Goal: Information Seeking & Learning: Learn about a topic

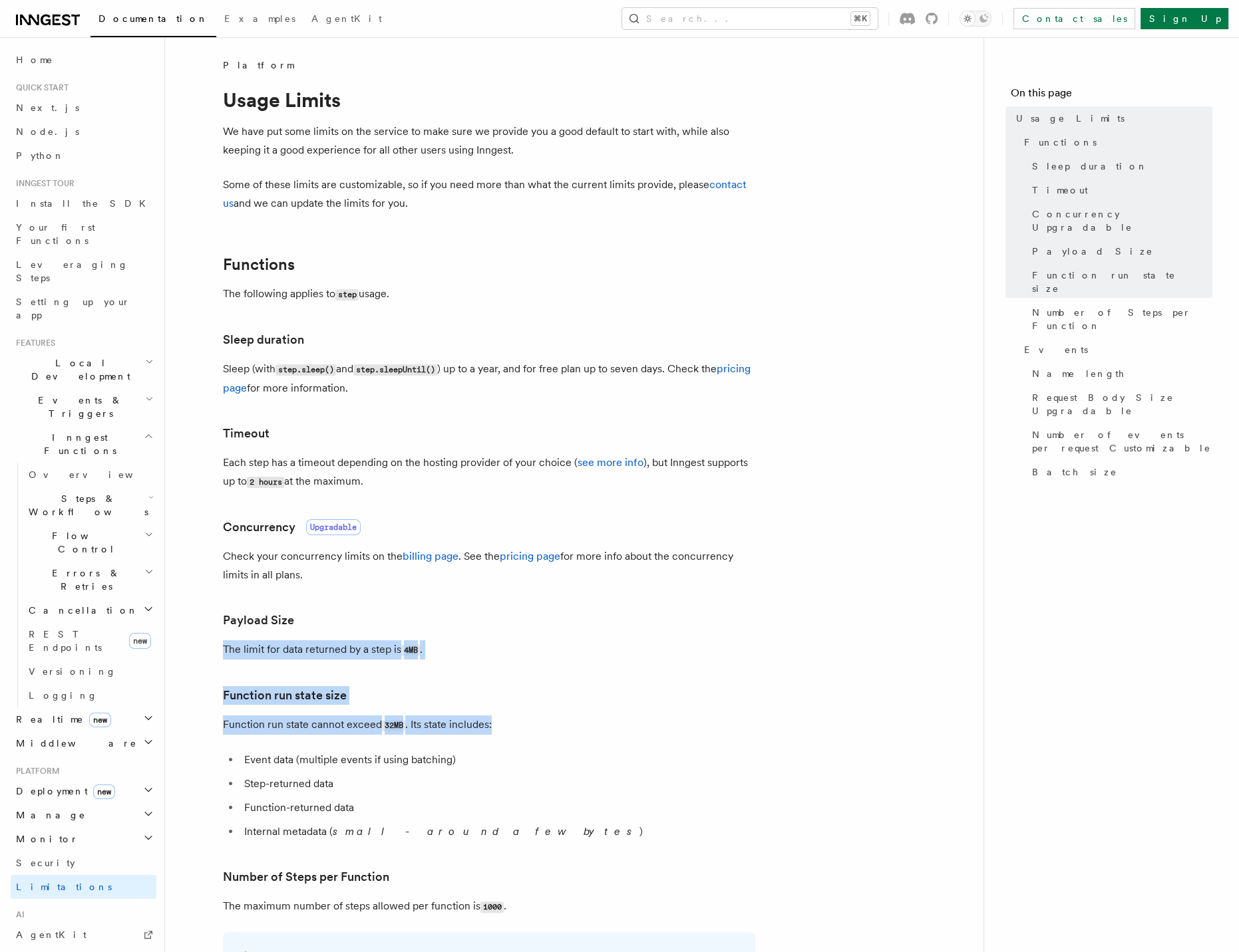
drag, startPoint x: 223, startPoint y: 648, endPoint x: 550, endPoint y: 724, distance: 335.7
click at [552, 725] on article "Platform Usage Limits We have put some limits on the service to make sure we pr…" at bounding box center [574, 970] width 775 height 1824
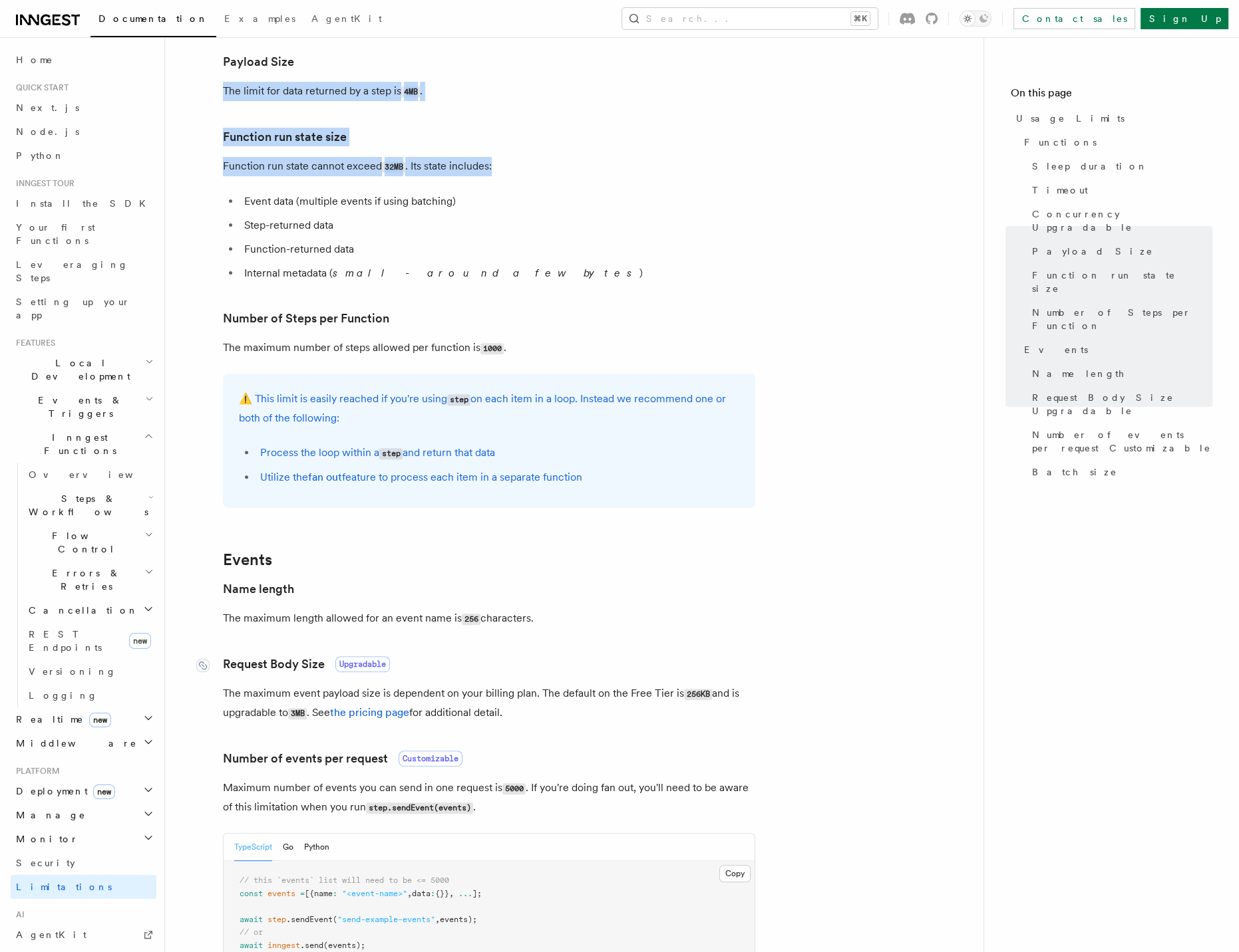
scroll to position [574, 0]
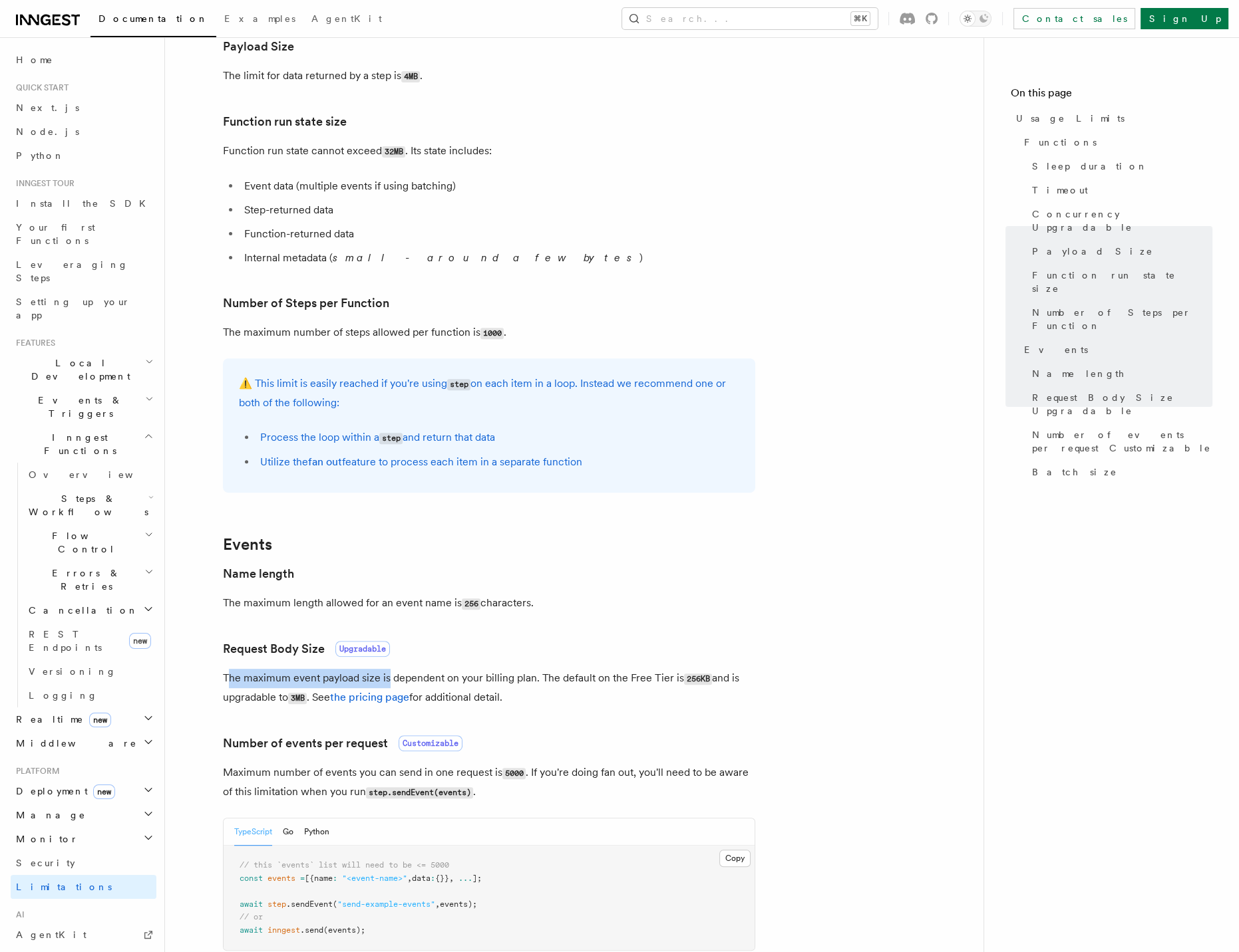
drag, startPoint x: 228, startPoint y: 682, endPoint x: 492, endPoint y: 701, distance: 264.7
click at [419, 689] on p "The maximum event payload size is dependent on your billing plan. The default o…" at bounding box center [489, 688] width 532 height 39
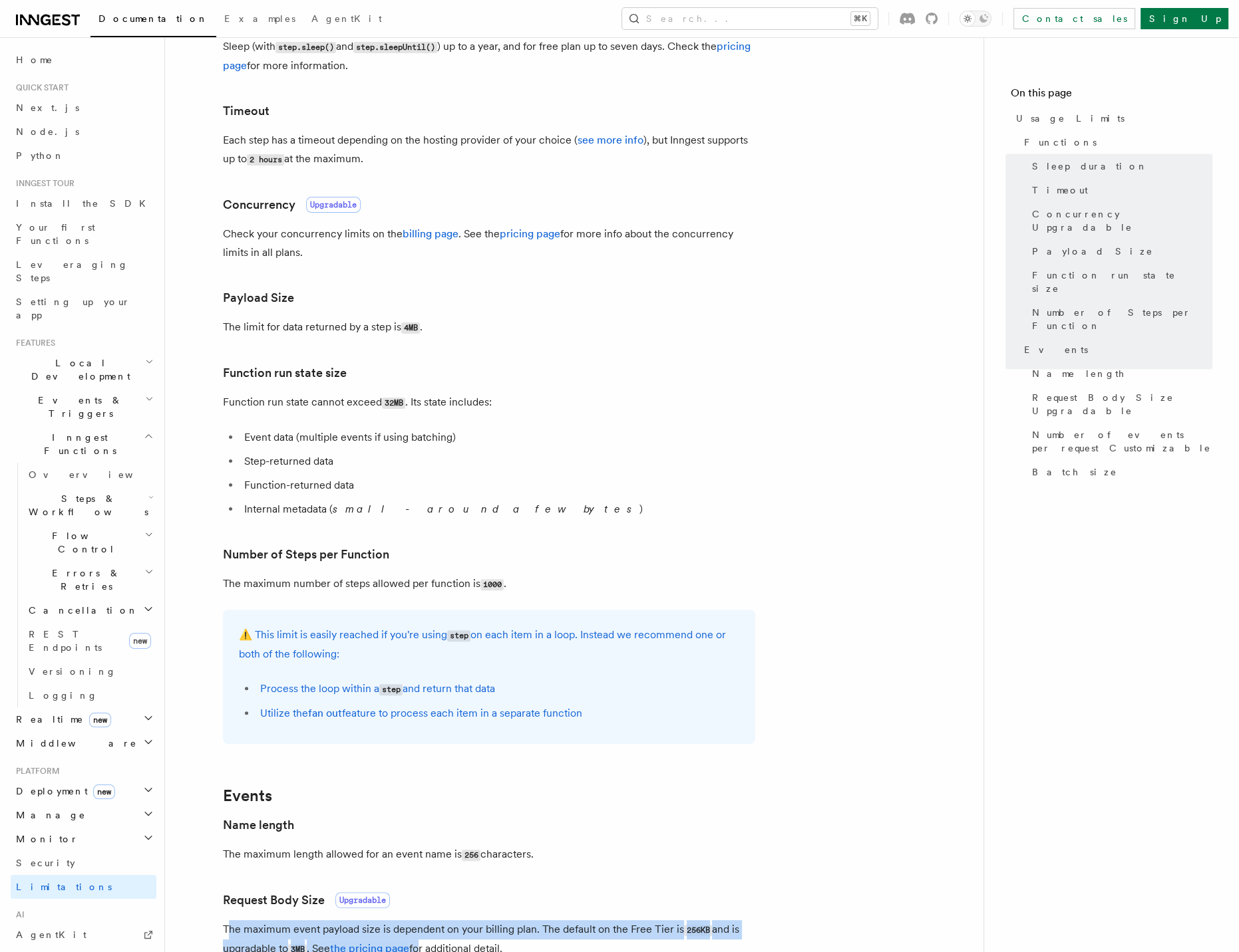
scroll to position [253, 0]
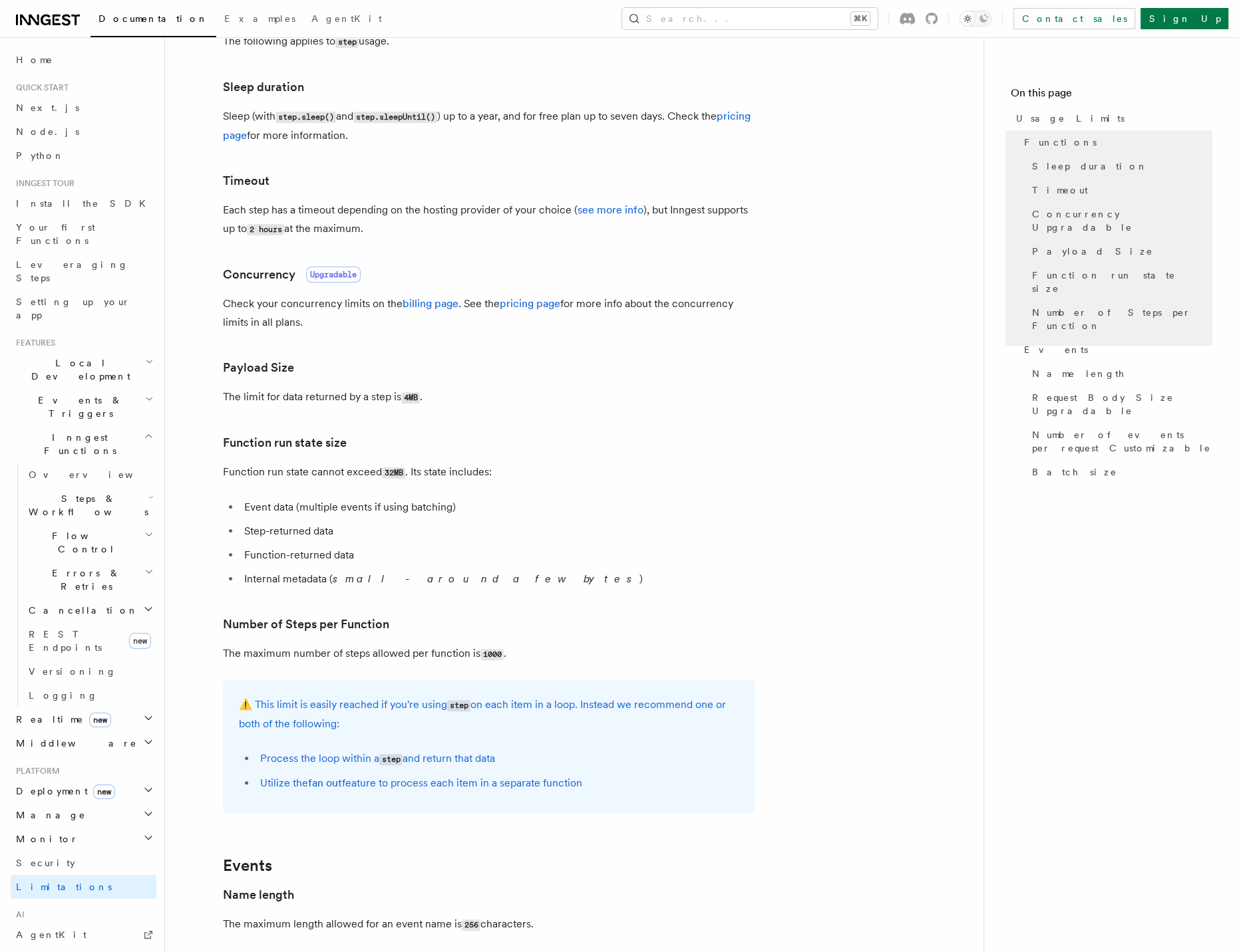
click at [781, 494] on article "Platform Usage Limits We have put some limits on the service to make sure we pr…" at bounding box center [574, 718] width 775 height 1824
drag, startPoint x: 224, startPoint y: 397, endPoint x: 447, endPoint y: 395, distance: 223.0
click at [447, 395] on p "The limit for data returned by a step is 4MB ." at bounding box center [489, 397] width 532 height 19
click at [228, 397] on p "The limit for data returned by a step is 4MB ." at bounding box center [489, 397] width 532 height 19
drag, startPoint x: 228, startPoint y: 397, endPoint x: 503, endPoint y: 402, distance: 275.0
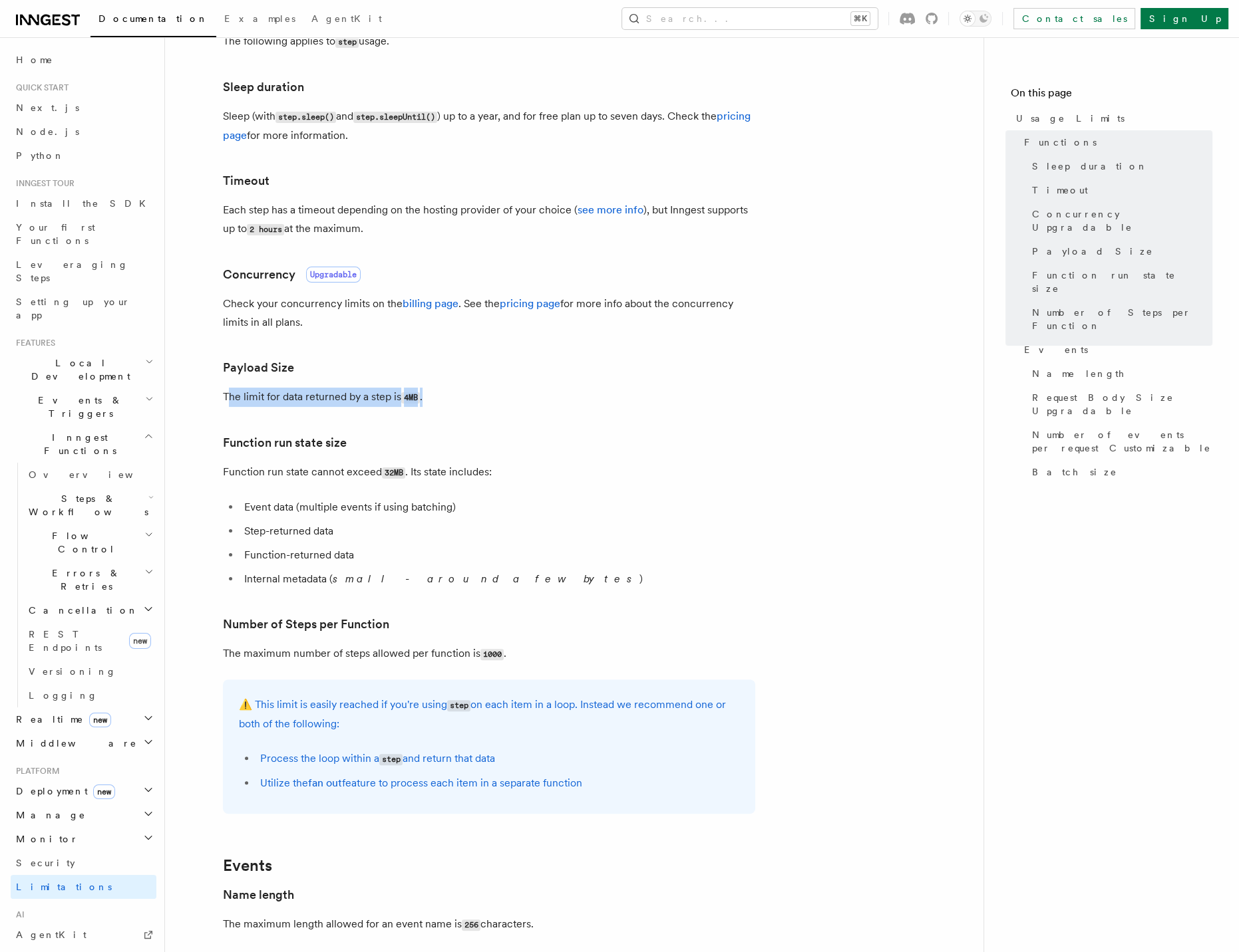
click at [503, 402] on p "The limit for data returned by a step is 4MB ." at bounding box center [489, 397] width 532 height 19
drag, startPoint x: 552, startPoint y: 409, endPoint x: 594, endPoint y: 409, distance: 42.0
click at [553, 409] on article "Platform Usage Limits We have put some limits on the service to make sure we pr…" at bounding box center [574, 718] width 775 height 1824
drag, startPoint x: 605, startPoint y: 409, endPoint x: 216, endPoint y: 389, distance: 389.5
click at [216, 389] on article "Platform Usage Limits We have put some limits on the service to make sure we pr…" at bounding box center [574, 718] width 775 height 1824
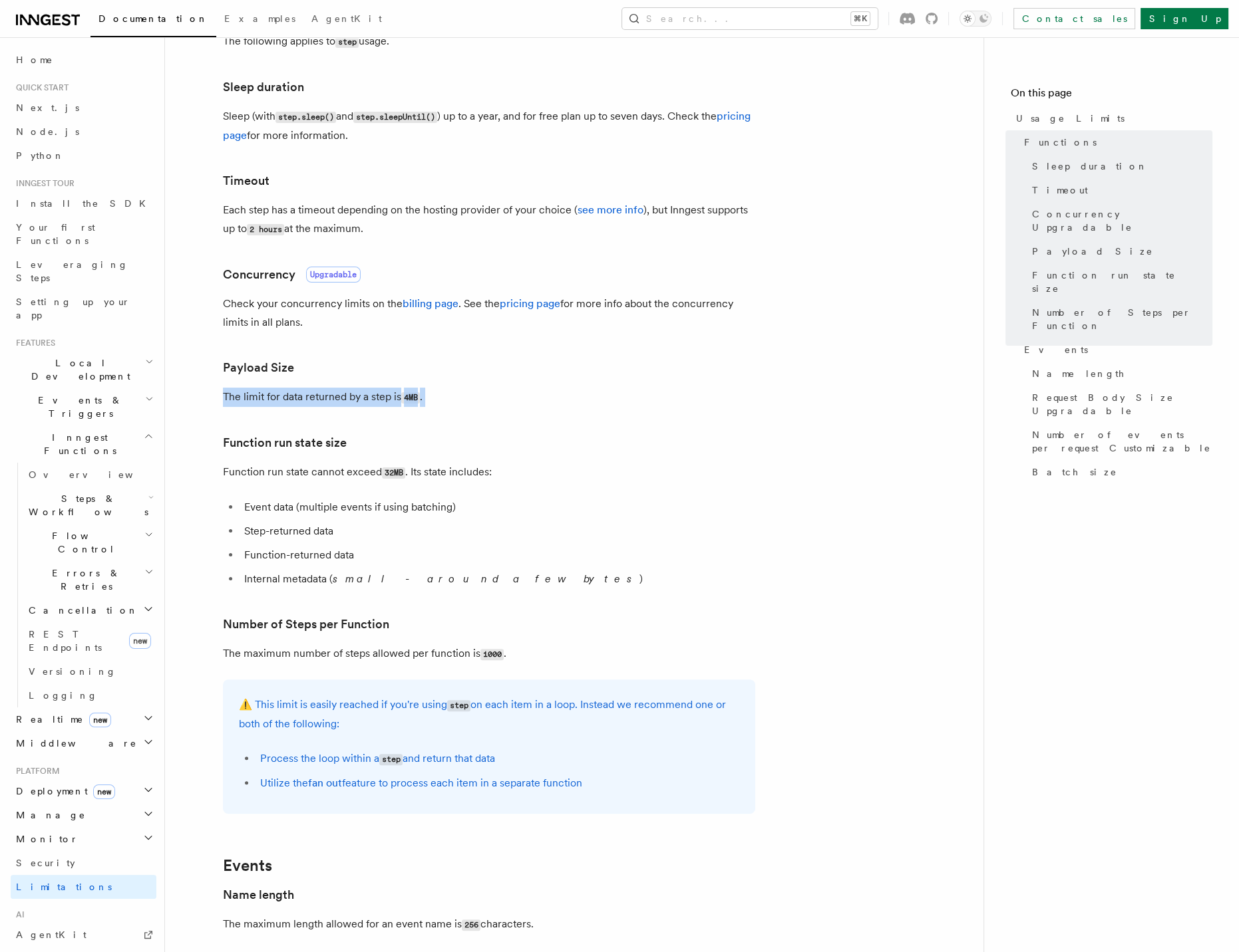
click at [216, 389] on article "Platform Usage Limits We have put some limits on the service to make sure we pr…" at bounding box center [574, 718] width 775 height 1824
drag, startPoint x: 214, startPoint y: 389, endPoint x: 478, endPoint y: 392, distance: 264.0
click at [478, 392] on article "Platform Usage Limits We have put some limits on the service to make sure we pr…" at bounding box center [574, 718] width 775 height 1824
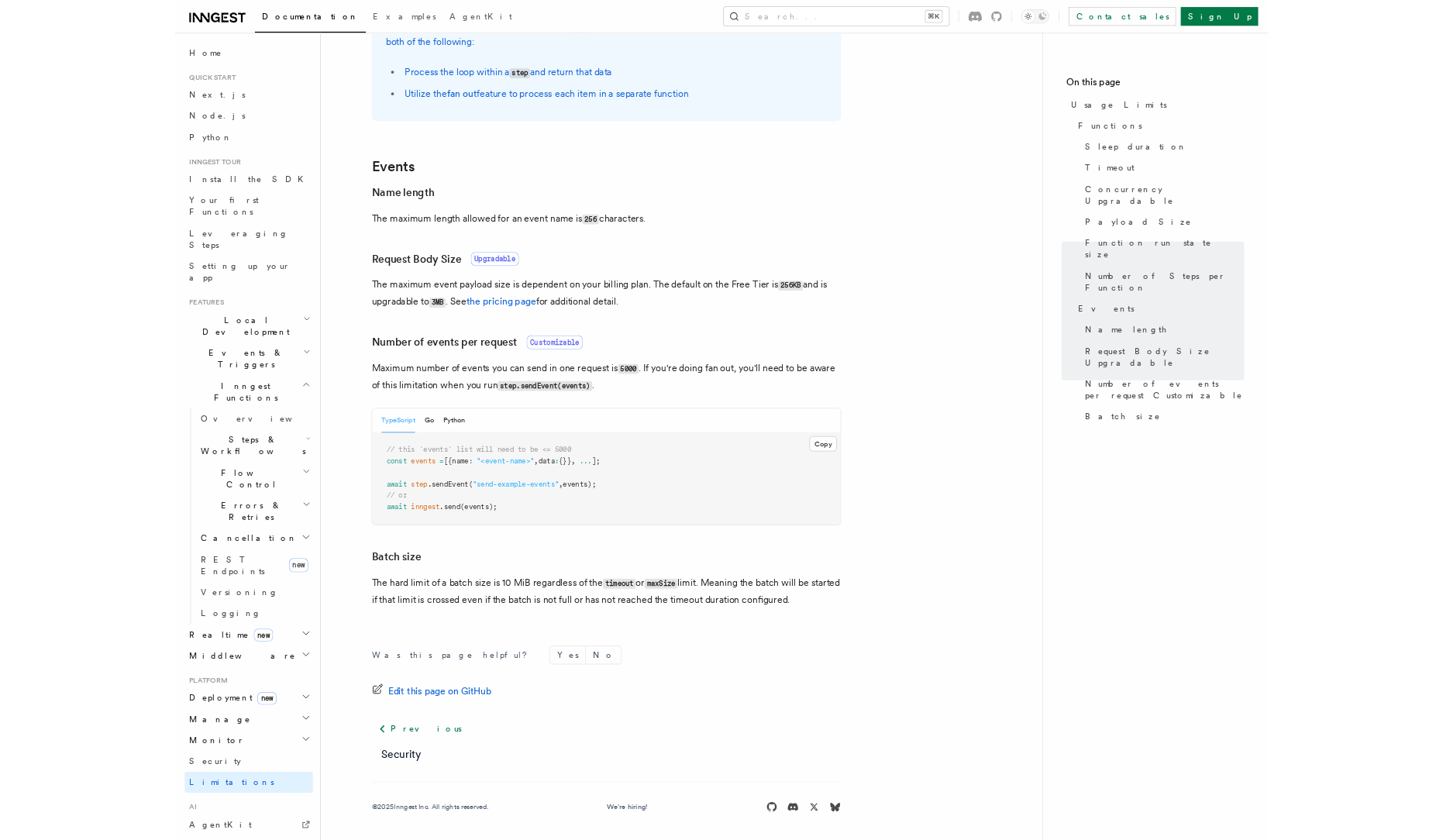
scroll to position [1075, 0]
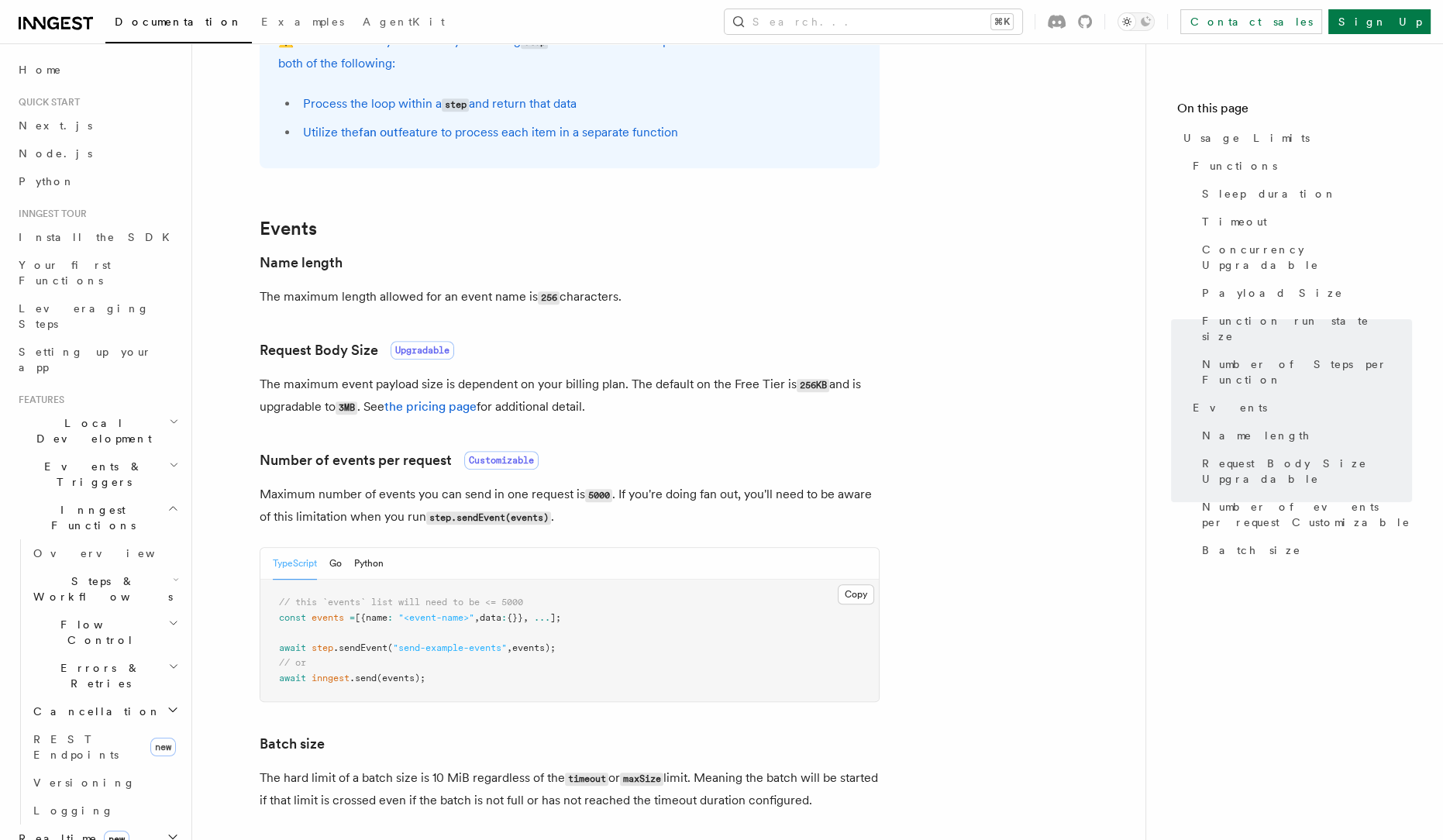
drag, startPoint x: 262, startPoint y: 382, endPoint x: 622, endPoint y: 406, distance: 360.8
click at [622, 406] on p "The maximum event payload size is dependent on your billing plan. The default o…" at bounding box center [569, 396] width 620 height 45
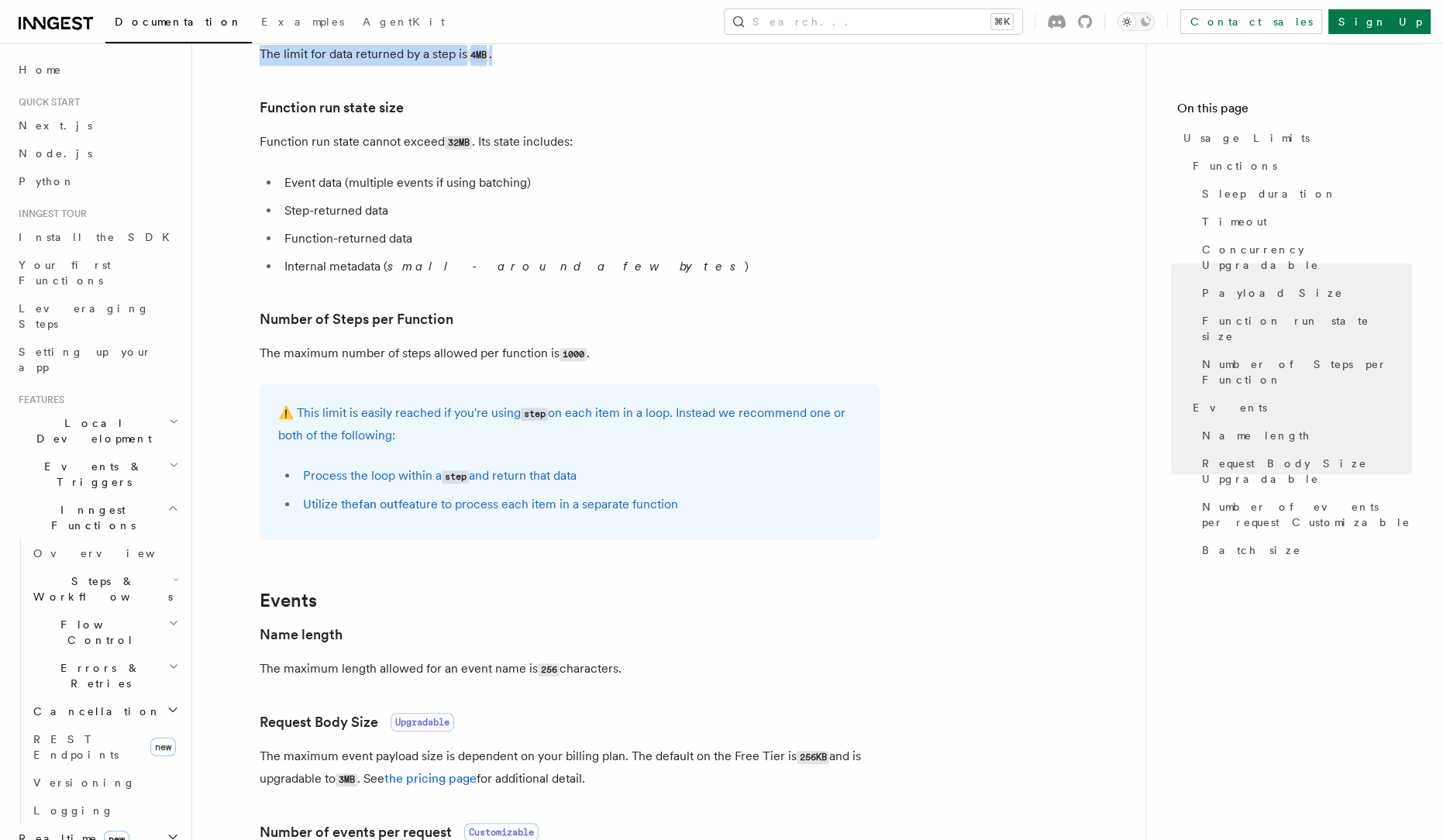
scroll to position [684, 0]
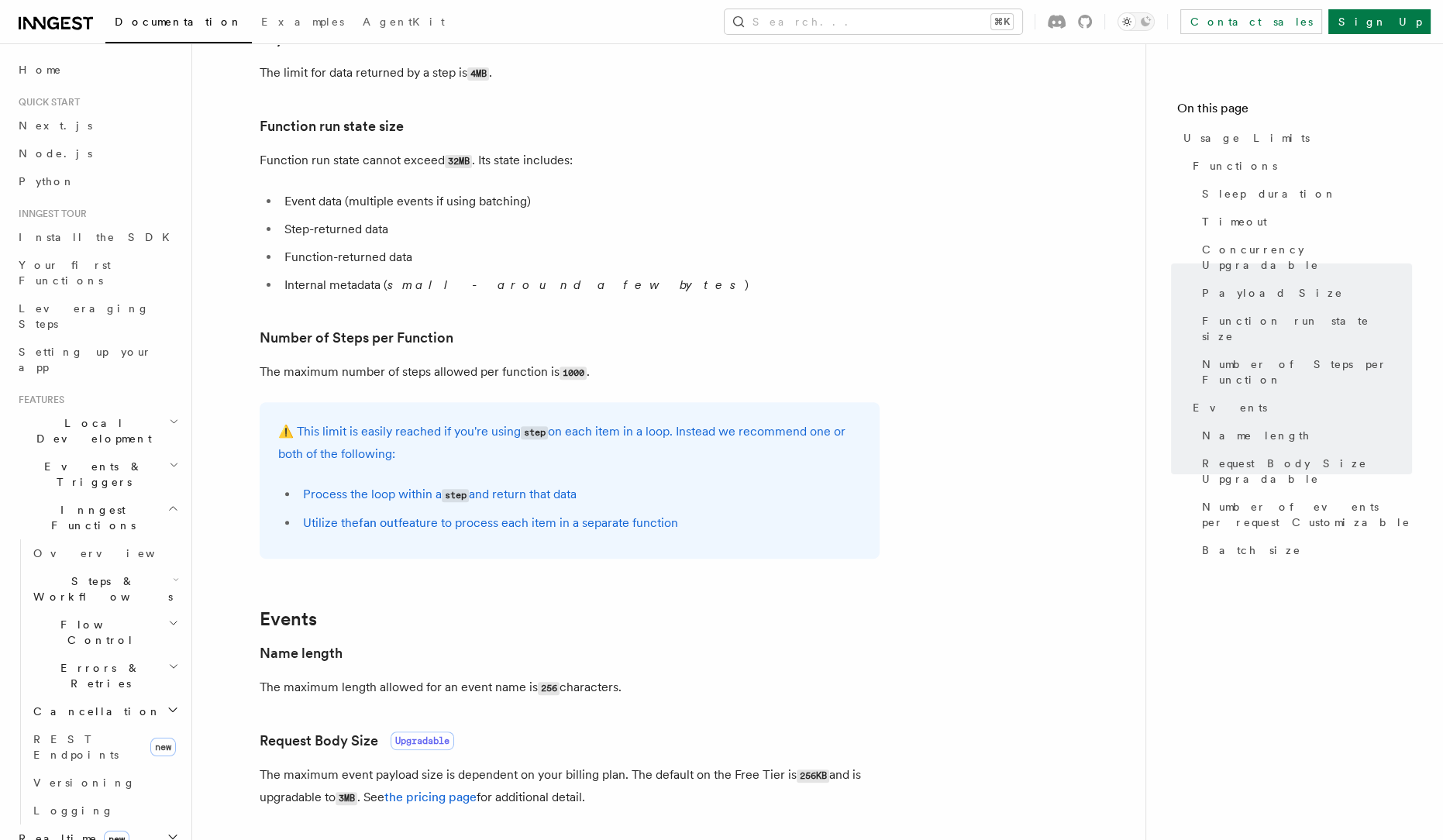
click at [693, 369] on p "The maximum number of steps allowed per function is 1000 ." at bounding box center [569, 371] width 620 height 22
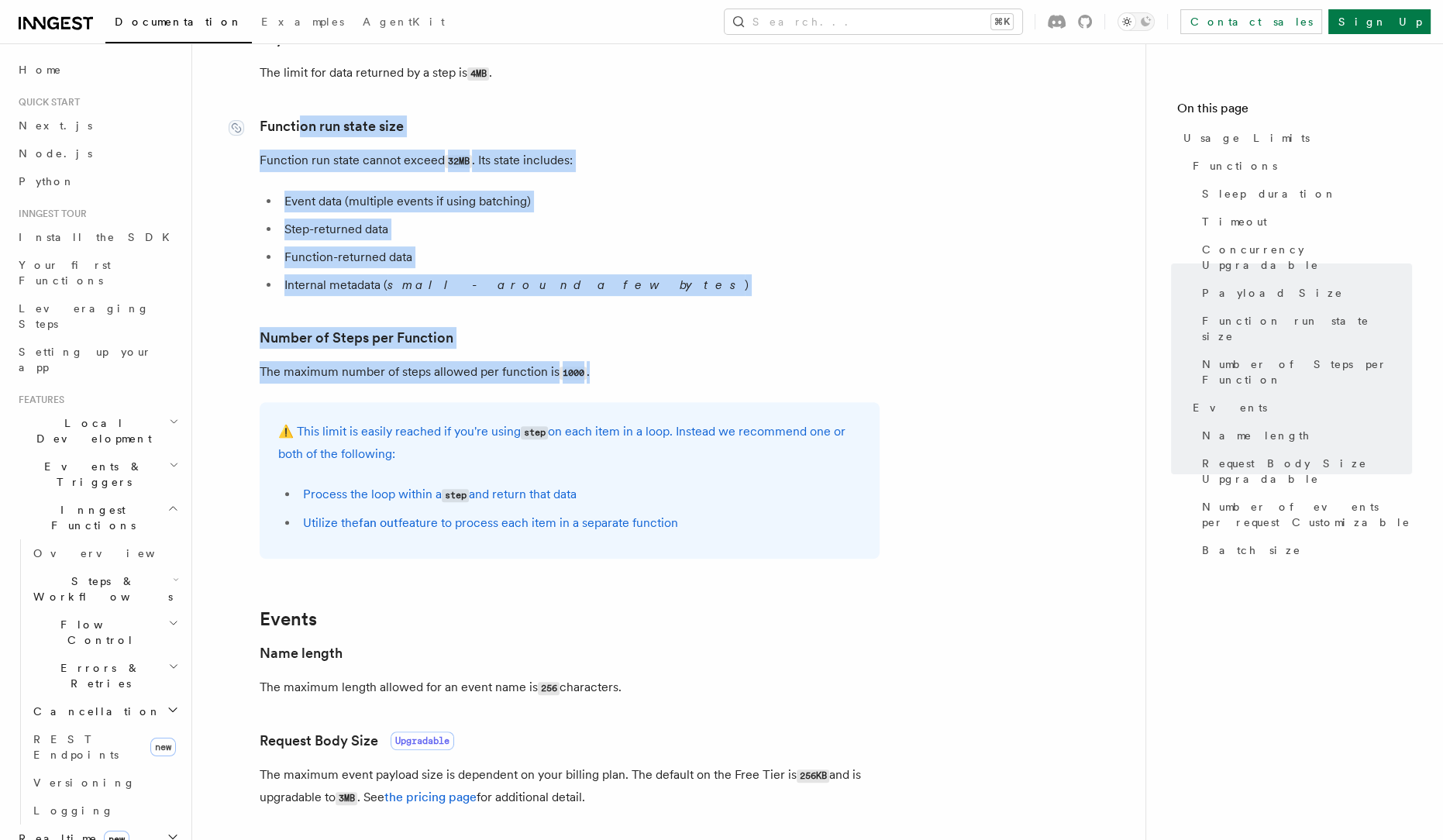
drag, startPoint x: 633, startPoint y: 373, endPoint x: 169, endPoint y: 496, distance: 480.0
click at [299, 133] on article "Platform Usage Limits We have put some limits on the service to make sure we pr…" at bounding box center [668, 447] width 903 height 2125
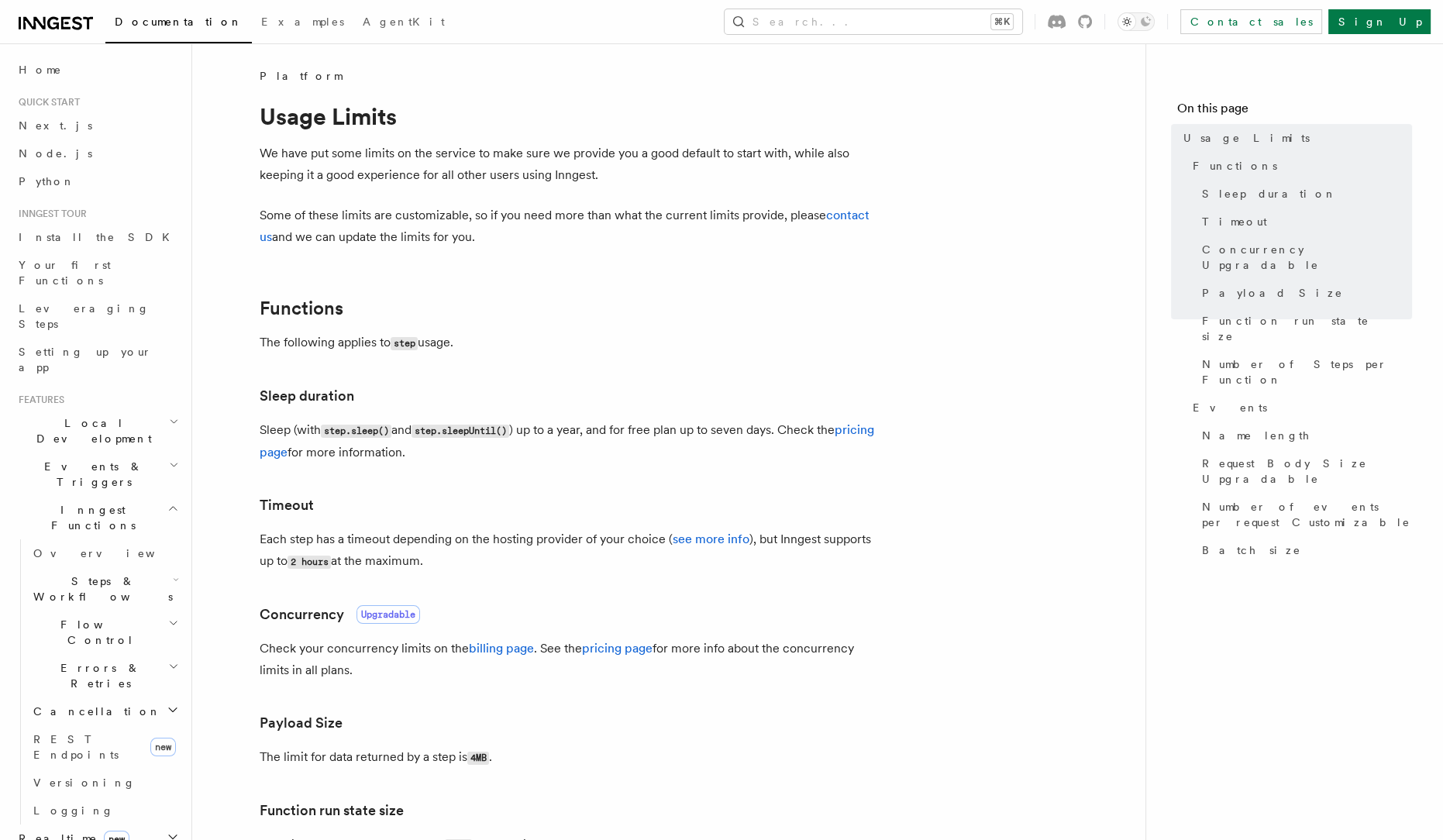
scroll to position [154, 0]
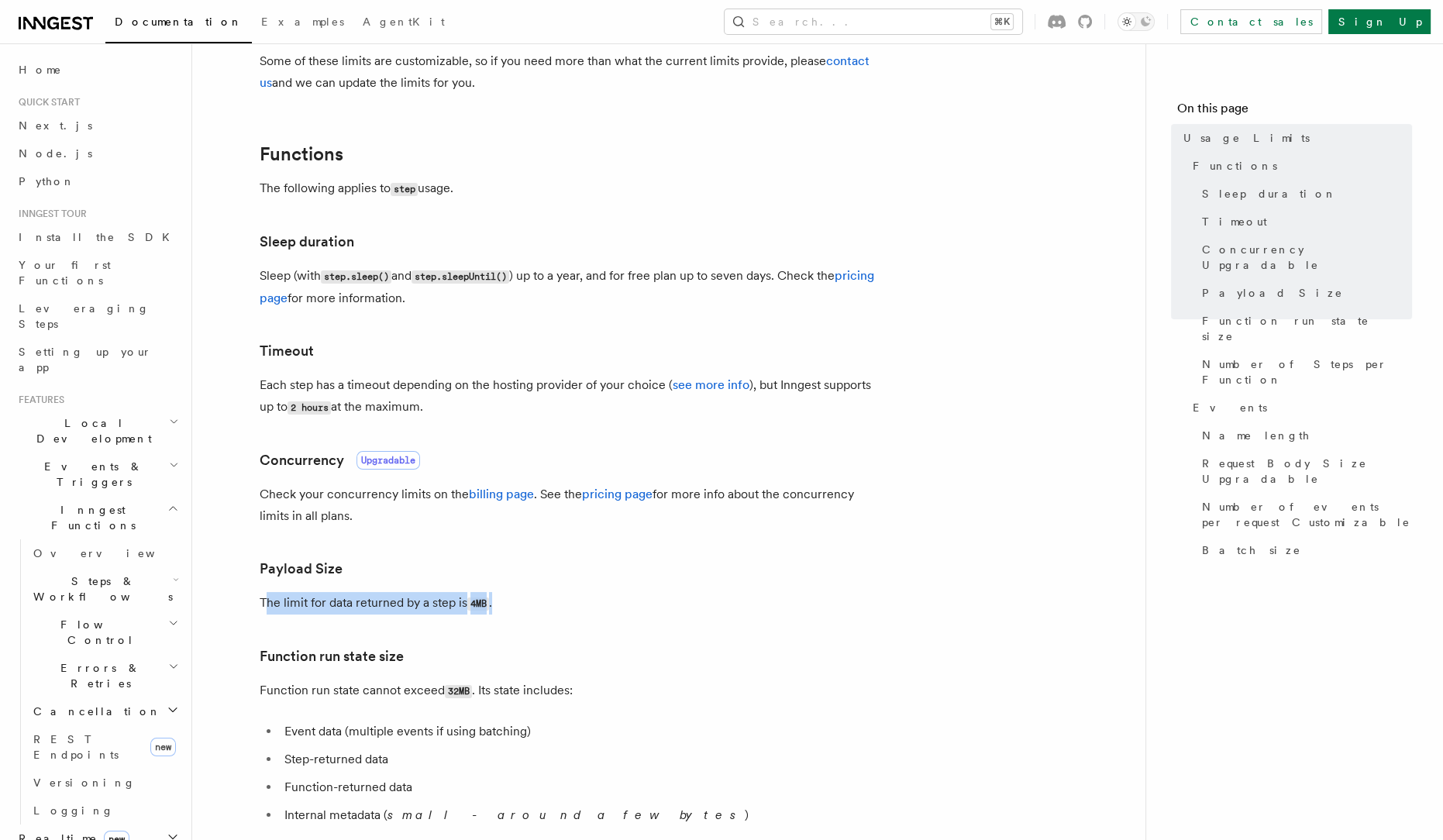
drag, startPoint x: 265, startPoint y: 602, endPoint x: 549, endPoint y: 607, distance: 284.0
click at [548, 607] on p "The limit for data returned by a step is 4MB ." at bounding box center [569, 603] width 620 height 22
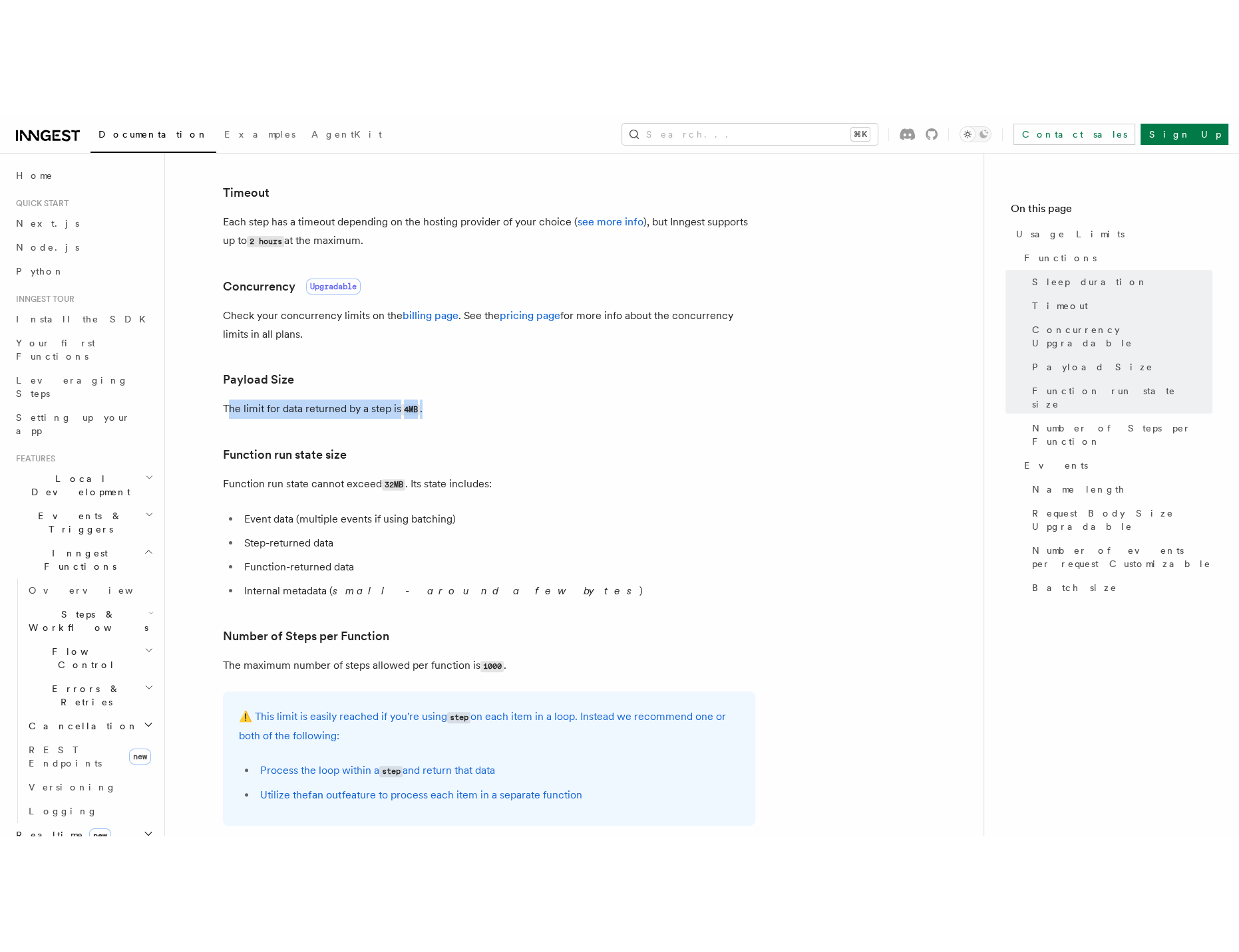
scroll to position [589, 0]
